Goal: Find specific page/section

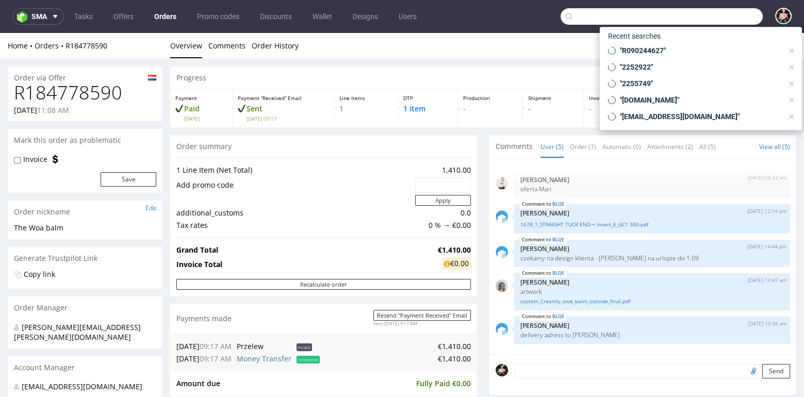
scroll to position [251, 0]
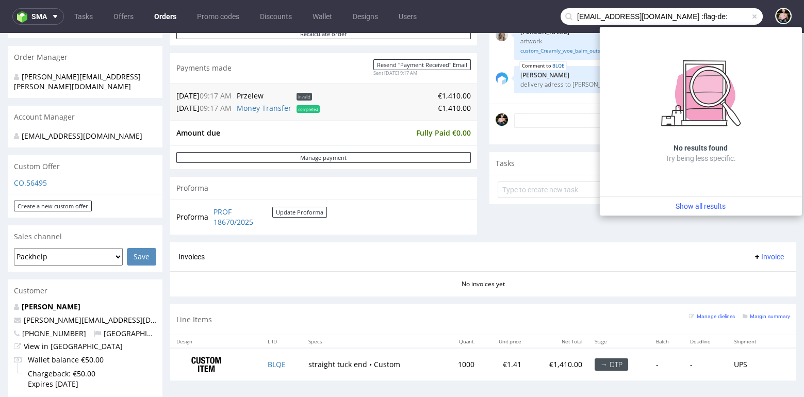
drag, startPoint x: 627, startPoint y: 19, endPoint x: 727, endPoint y: 19, distance: 100.1
click at [727, 19] on input "info@kiyustore.de :flag-de:" at bounding box center [662, 16] width 202 height 17
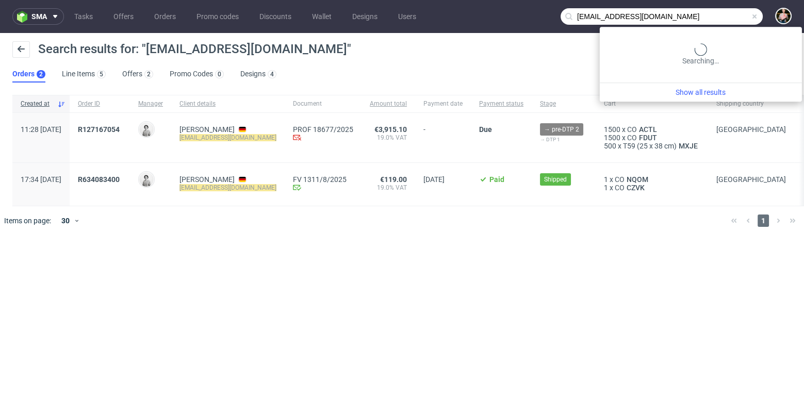
click at [706, 19] on input "info@kiyustore.de" at bounding box center [662, 16] width 202 height 17
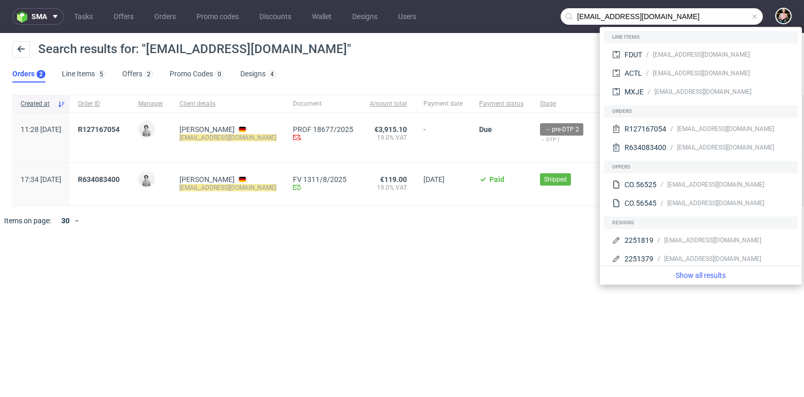
drag, startPoint x: 594, startPoint y: 15, endPoint x: 563, endPoint y: 15, distance: 31.0
click at [563, 15] on input "info@kiyustore.de" at bounding box center [662, 16] width 202 height 17
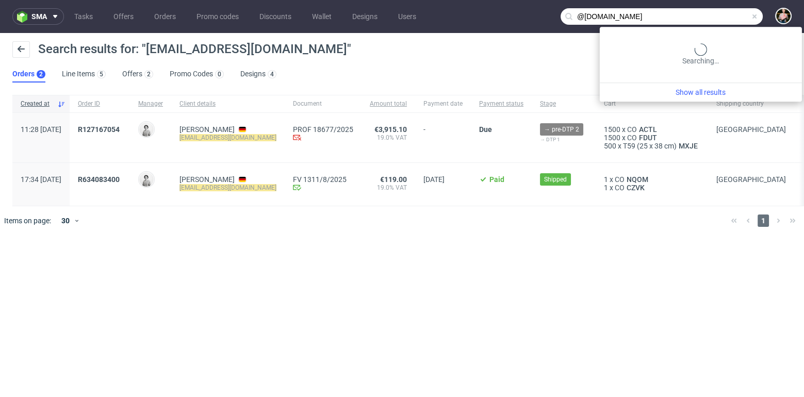
type input "@kiyustore.de"
